Goal: Transaction & Acquisition: Purchase product/service

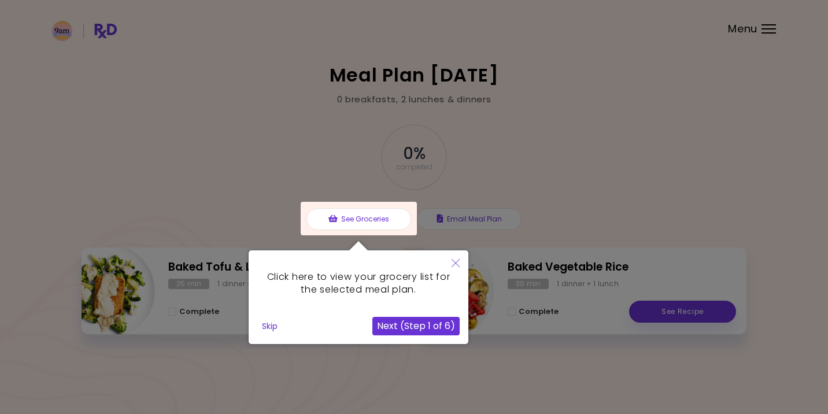
click at [415, 221] on div at bounding box center [359, 219] width 116 height 34
click at [411, 280] on div "Click here to view your grocery list for the selected meal plan." at bounding box center [358, 283] width 202 height 49
click at [542, 220] on div at bounding box center [414, 207] width 828 height 414
click at [405, 326] on button "Next (Step 1 of 6)" at bounding box center [415, 326] width 87 height 19
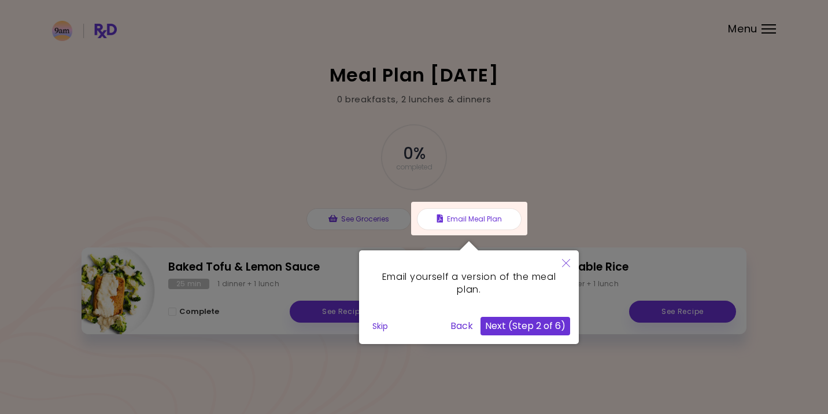
click at [531, 330] on button "Next (Step 2 of 6)" at bounding box center [525, 326] width 90 height 19
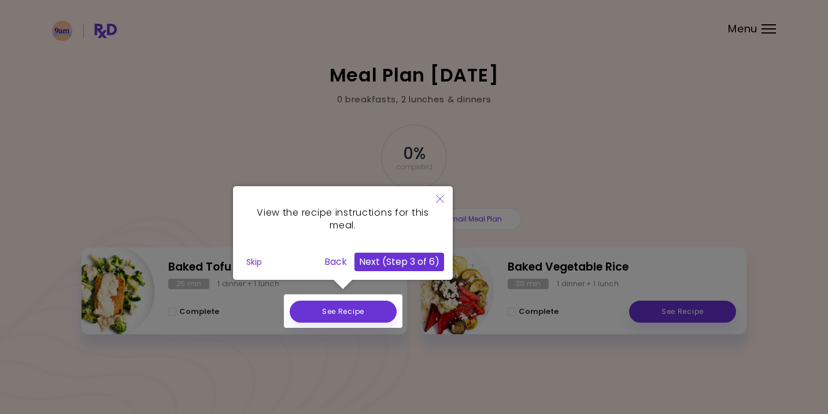
click at [371, 300] on div at bounding box center [343, 311] width 119 height 34
click at [363, 311] on div at bounding box center [343, 311] width 119 height 34
click at [388, 262] on button "Next (Step 3 of 6)" at bounding box center [399, 262] width 90 height 19
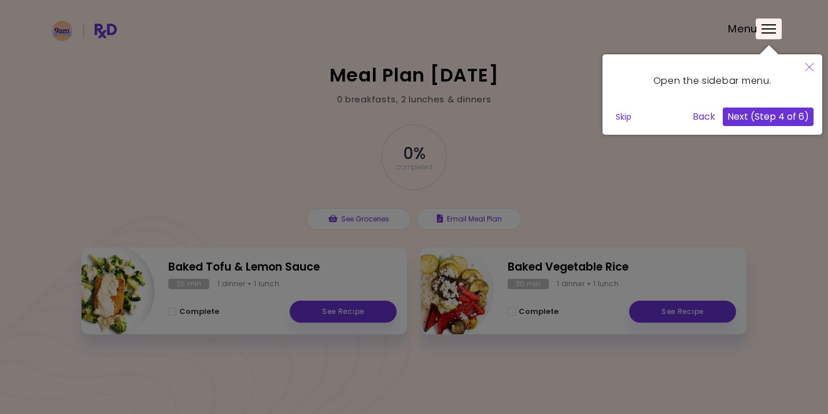
click at [787, 120] on button "Next (Step 4 of 6)" at bounding box center [768, 117] width 91 height 19
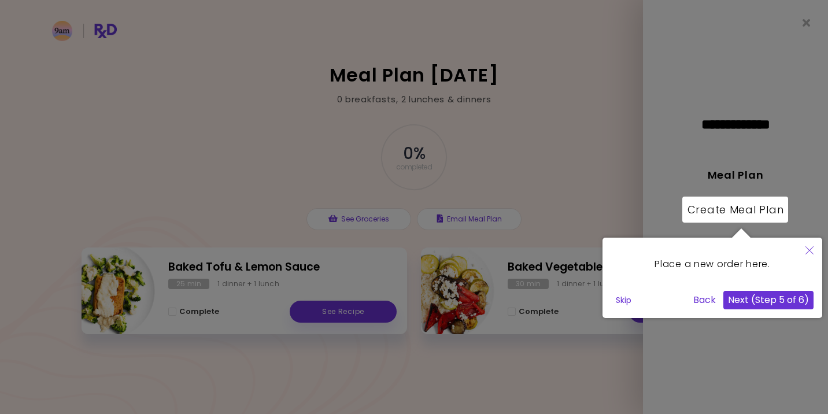
click at [781, 301] on button "Next (Step 5 of 6)" at bounding box center [768, 300] width 90 height 19
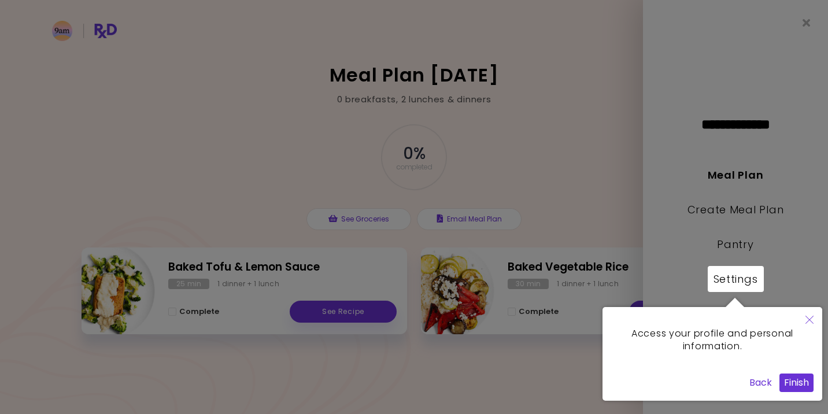
click at [788, 380] on button "Finish" at bounding box center [796, 383] width 34 height 19
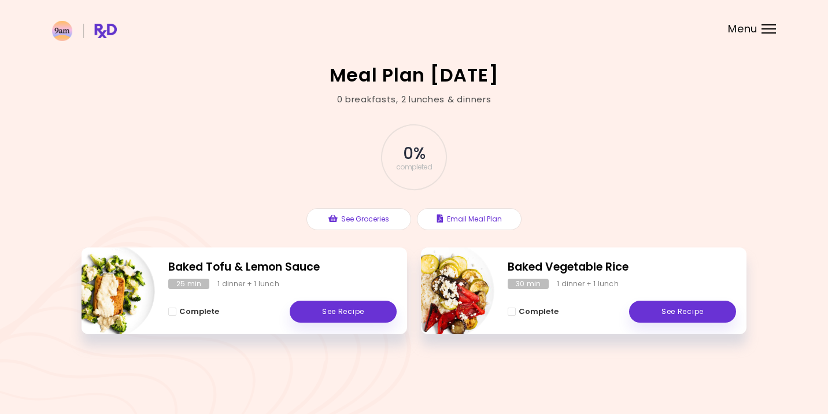
click at [766, 21] on header at bounding box center [414, 23] width 828 height 46
click at [764, 28] on div "Menu" at bounding box center [768, 28] width 14 height 9
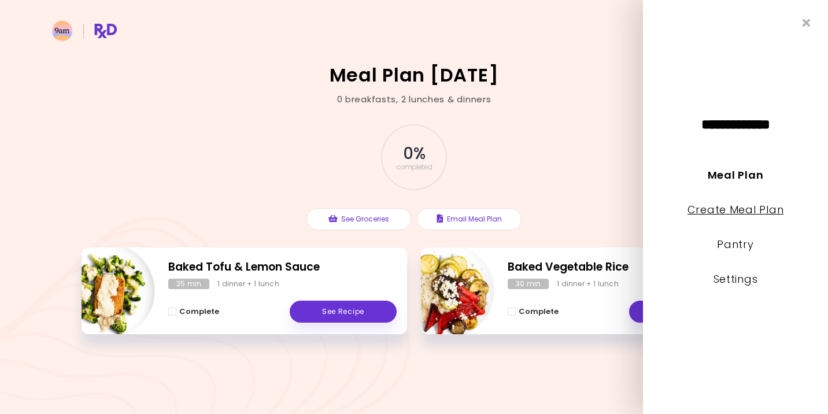
click at [744, 213] on link "Create Meal Plan" at bounding box center [735, 209] width 97 height 14
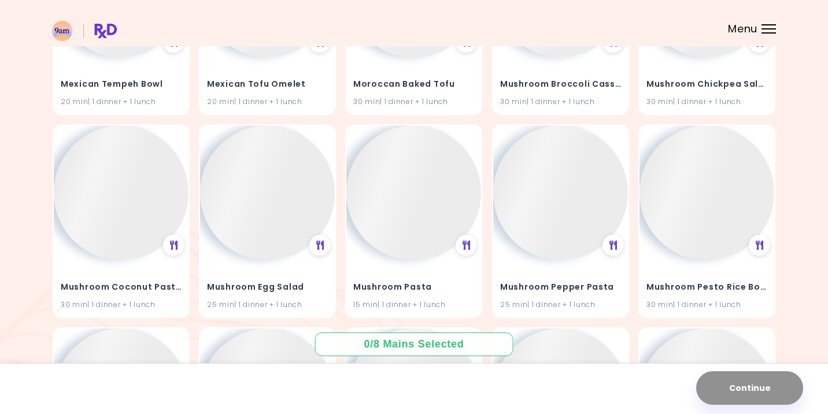
scroll to position [9582, 0]
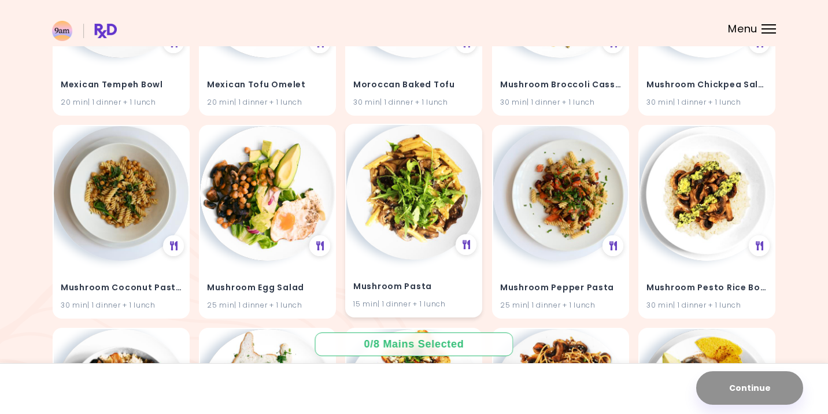
click at [437, 212] on img at bounding box center [413, 192] width 135 height 135
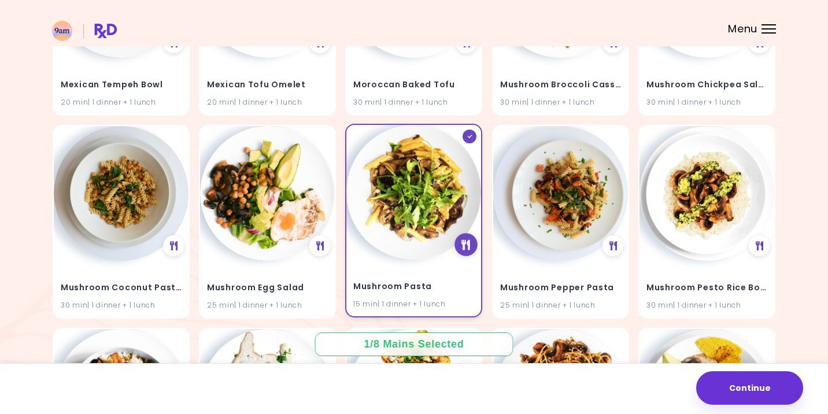
click at [461, 233] on div at bounding box center [466, 244] width 23 height 23
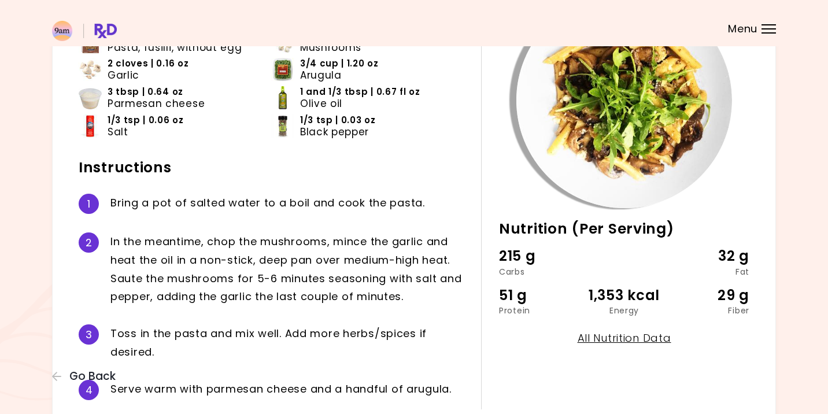
scroll to position [126, 0]
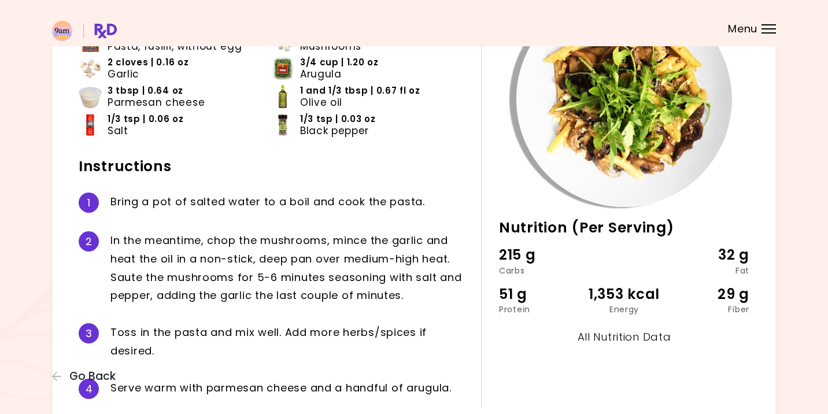
click at [599, 330] on link "All Nutrition Data" at bounding box center [625, 337] width 94 height 14
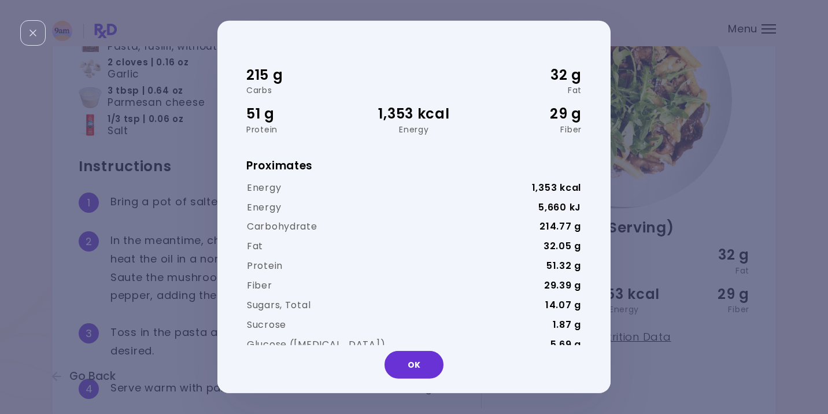
click at [659, 106] on div "215 g Carbs 32 g Fat 51 g Protein 1,353 kcal Energy 29 g Fiber Proximates Energ…" at bounding box center [414, 207] width 828 height 414
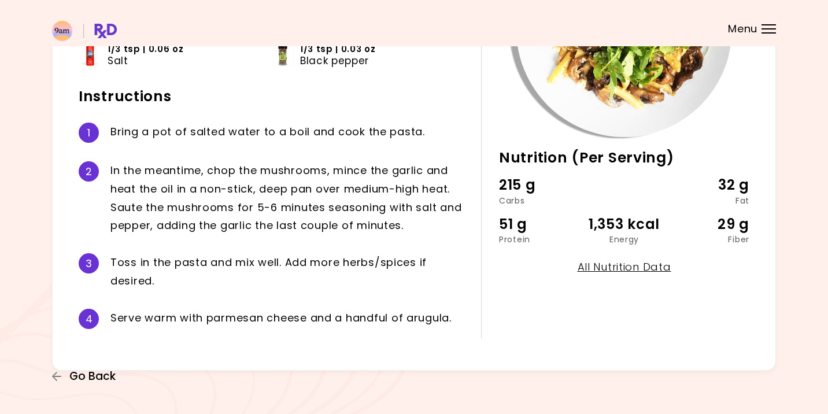
scroll to position [195, 0]
click at [80, 376] on span "Go Back" at bounding box center [92, 376] width 46 height 13
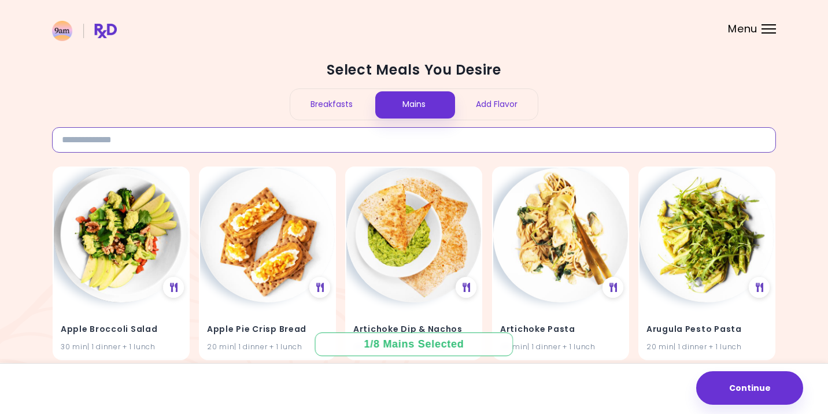
click at [441, 132] on input at bounding box center [414, 139] width 724 height 25
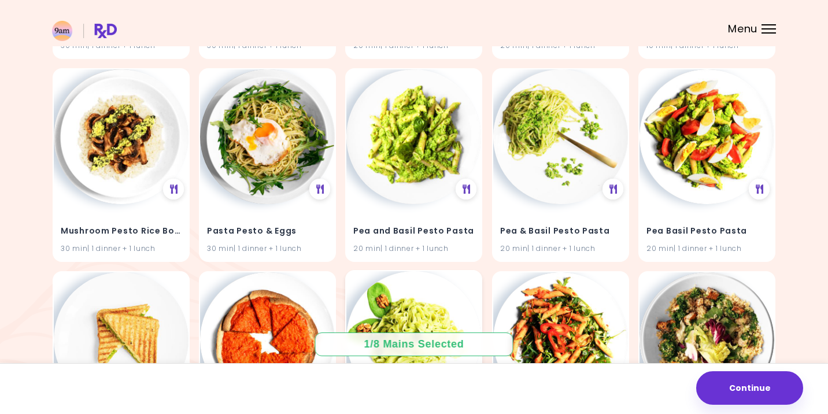
scroll to position [701, 0]
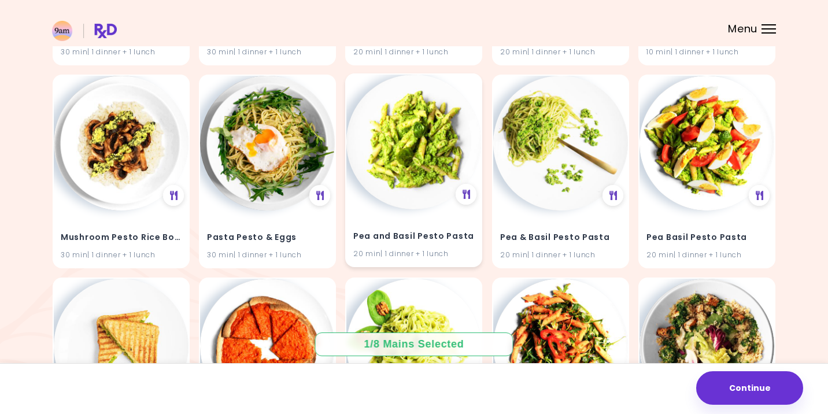
type input "*****"
click at [427, 174] on img at bounding box center [413, 142] width 135 height 135
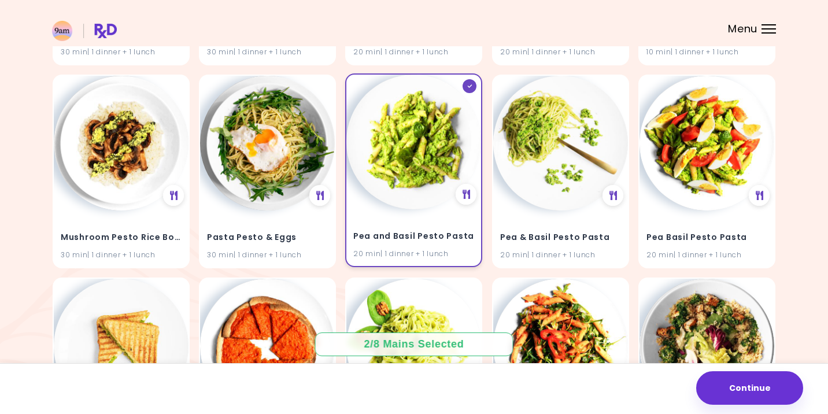
click at [427, 174] on img at bounding box center [413, 142] width 135 height 135
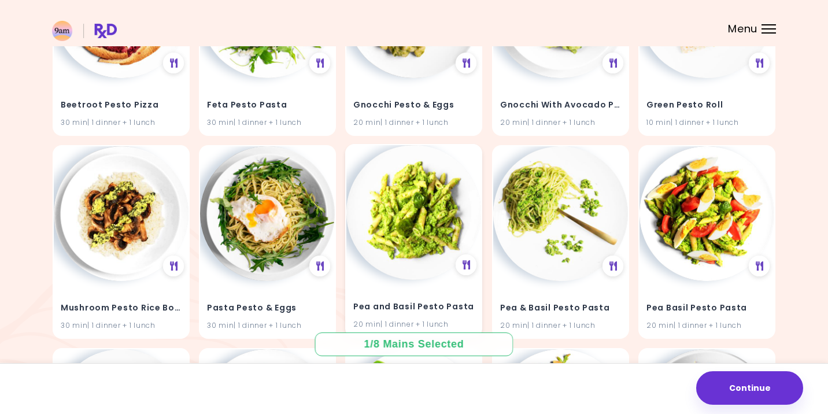
scroll to position [597, 0]
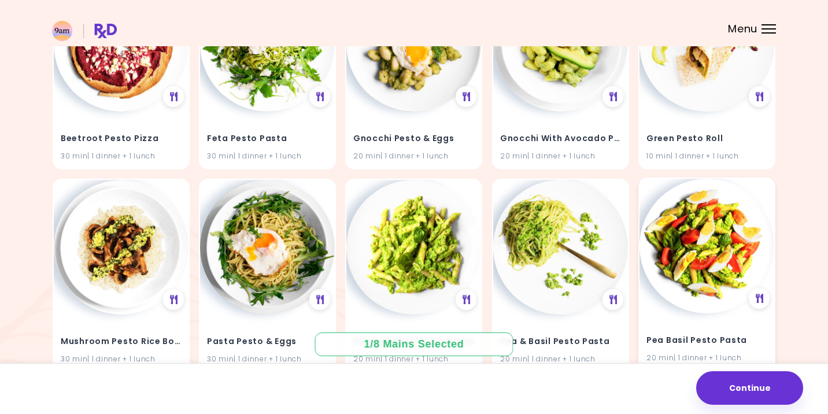
click at [702, 246] on img at bounding box center [706, 246] width 135 height 135
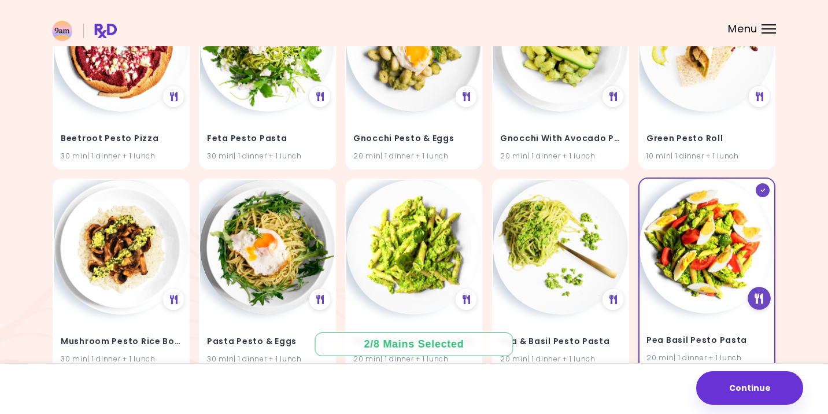
click at [757, 297] on icon at bounding box center [759, 299] width 9 height 10
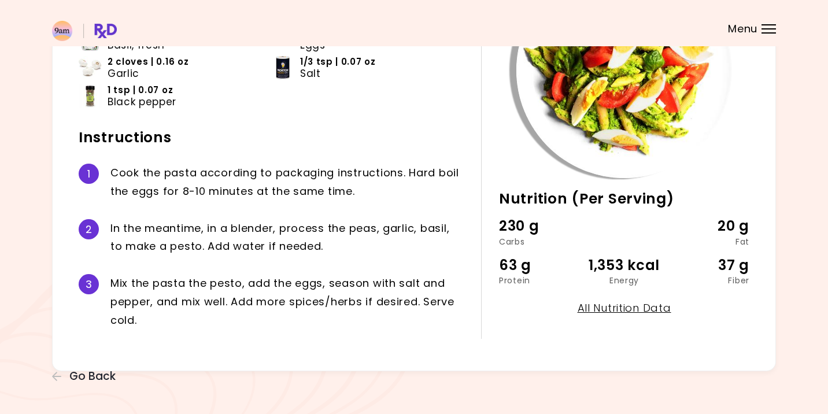
scroll to position [154, 0]
click at [91, 379] on span "Go Back" at bounding box center [92, 376] width 46 height 13
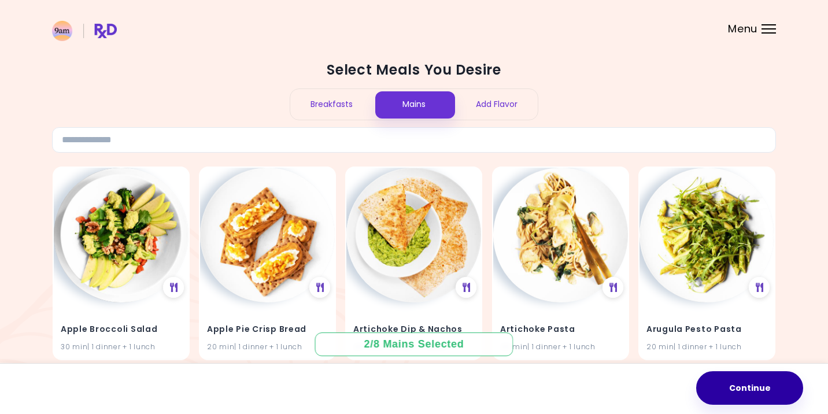
click at [756, 386] on button "Continue" at bounding box center [749, 388] width 107 height 34
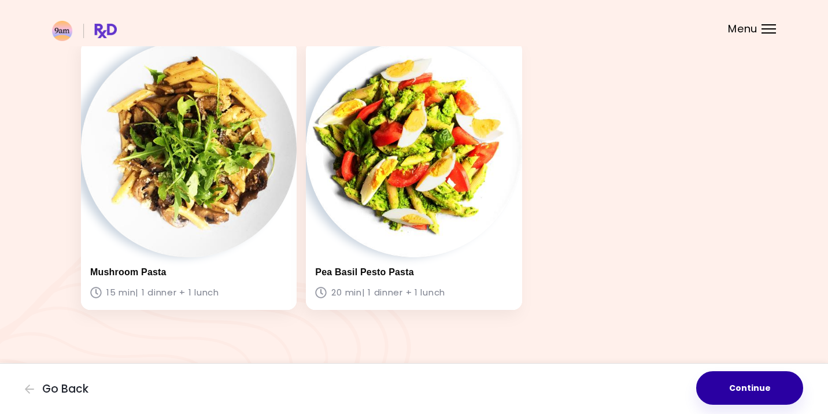
scroll to position [68, 0]
click at [741, 393] on button "Continue" at bounding box center [749, 388] width 107 height 34
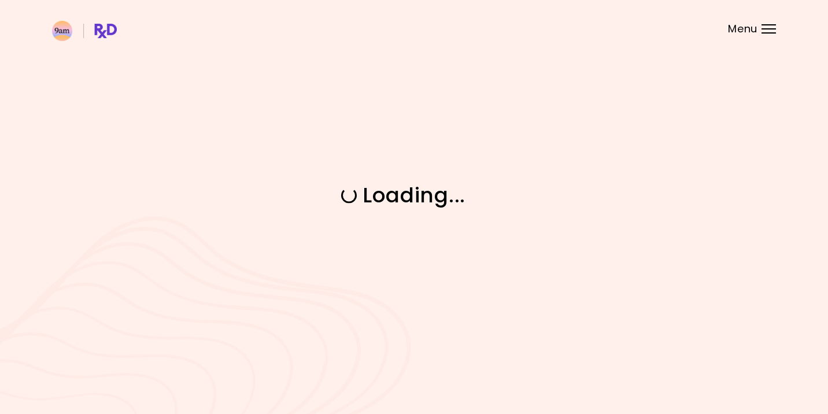
scroll to position [0, 0]
